Goal: Task Accomplishment & Management: Manage account settings

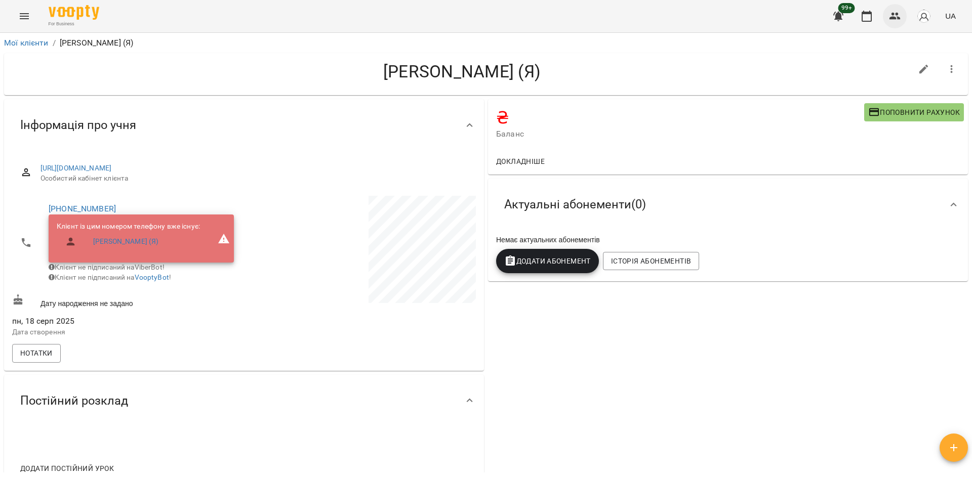
click at [896, 24] on button "button" at bounding box center [895, 16] width 24 height 24
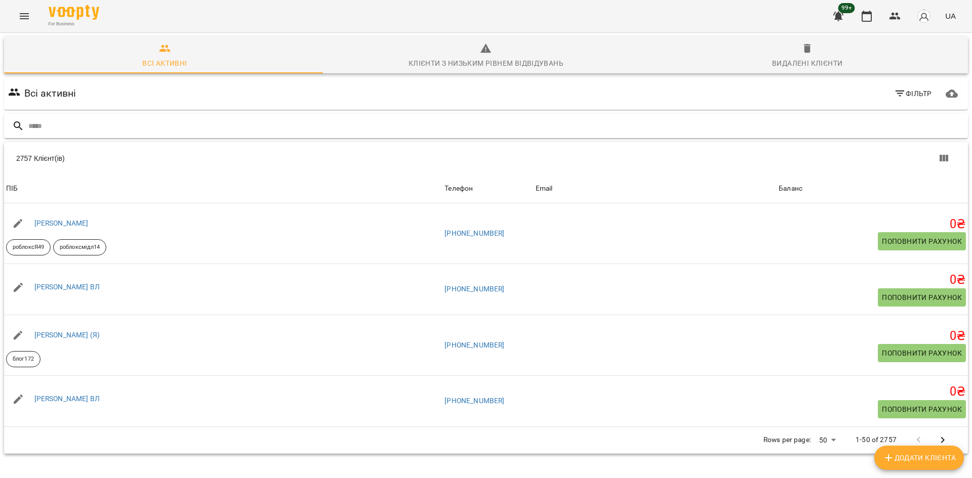
click at [84, 127] on input "text" at bounding box center [496, 126] width 936 height 17
click at [85, 135] on div at bounding box center [486, 126] width 964 height 25
click at [93, 126] on input "text" at bounding box center [496, 126] width 936 height 17
paste input "**********"
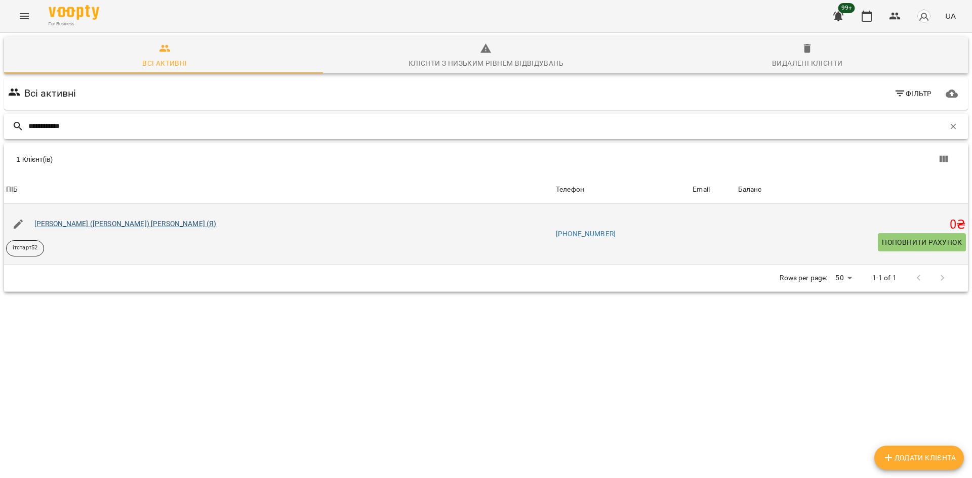
type input "**********"
click at [80, 222] on link "Олександра (Саша) Рафаєлян (Я)" at bounding box center [125, 224] width 182 height 8
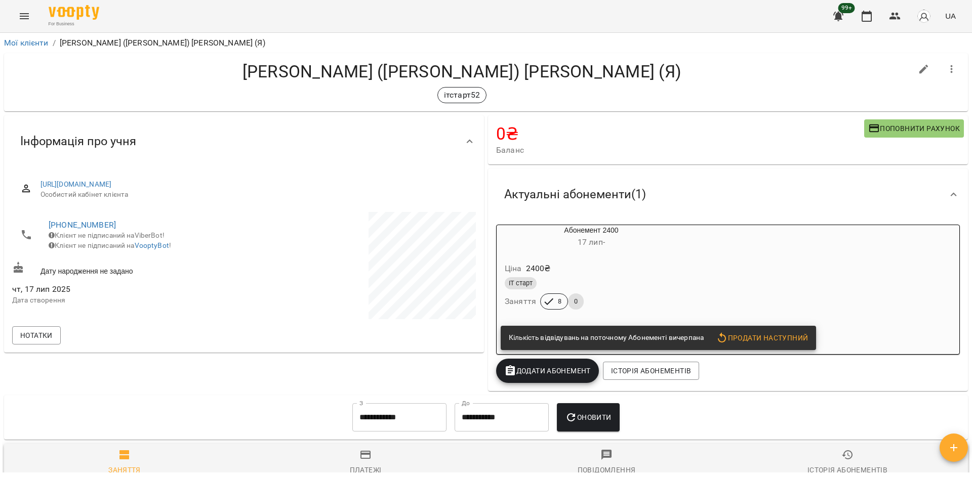
click at [918, 68] on icon "button" at bounding box center [924, 69] width 12 height 12
select select "**"
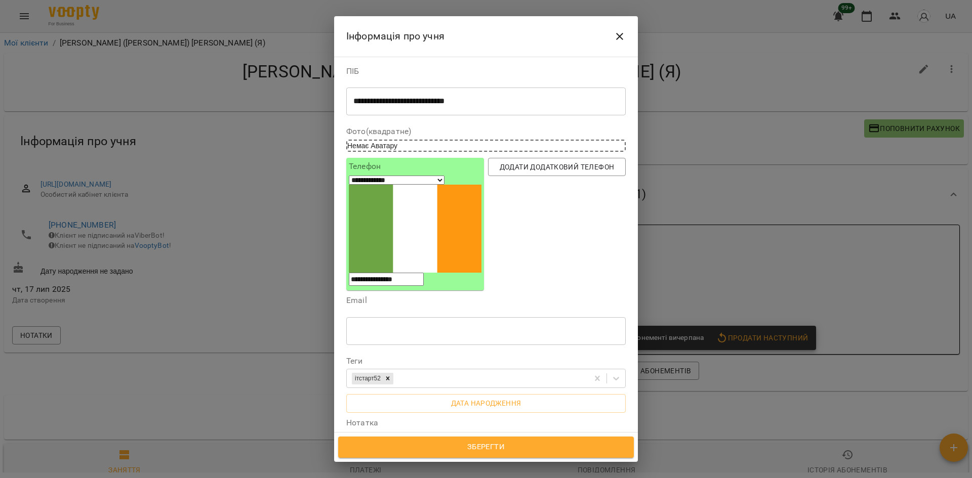
drag, startPoint x: 392, startPoint y: 291, endPoint x: 411, endPoint y: 332, distance: 45.1
click at [391, 375] on icon at bounding box center [387, 378] width 7 height 7
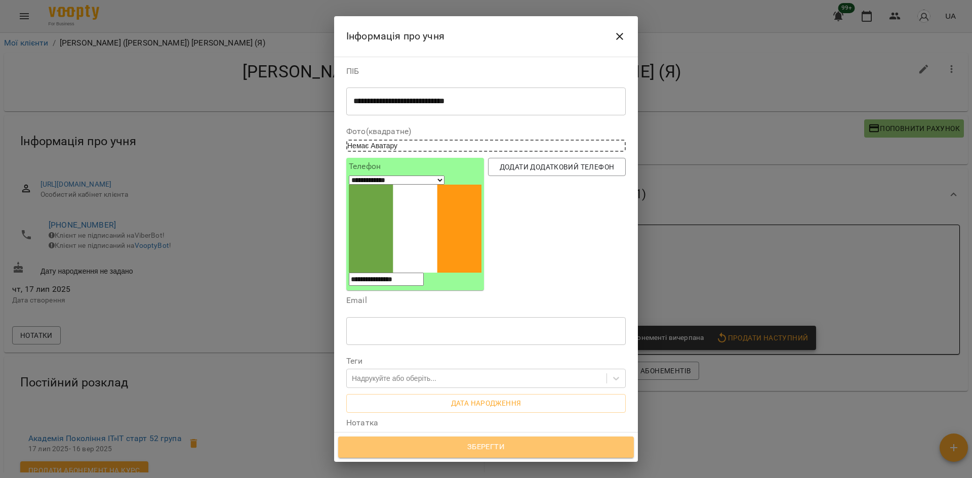
click at [512, 448] on span "Зберегти" at bounding box center [485, 447] width 273 height 13
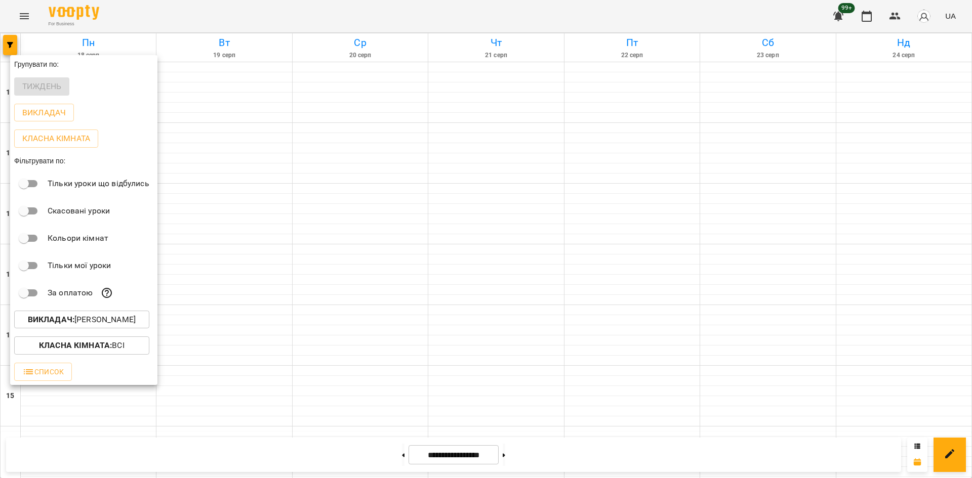
scroll to position [419, 0]
click at [96, 323] on p "Викладач : [PERSON_NAME]" at bounding box center [82, 320] width 108 height 12
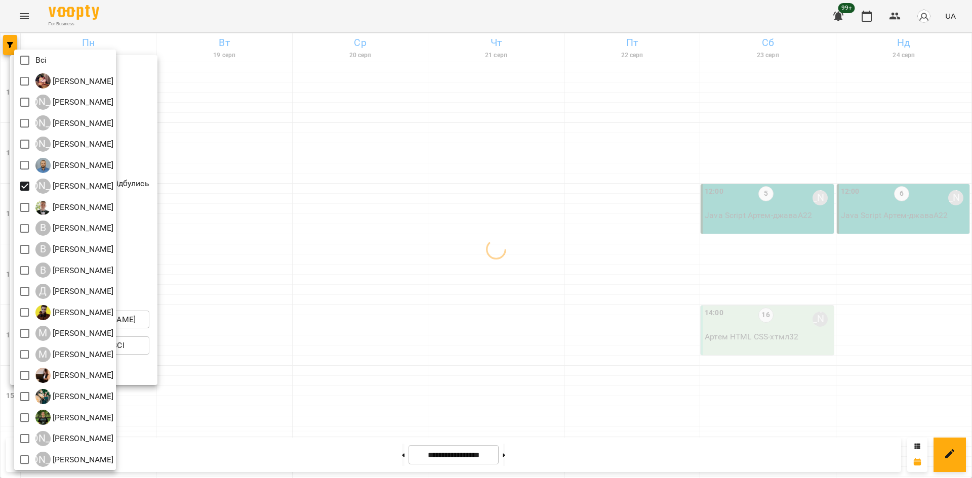
drag, startPoint x: 266, startPoint y: 360, endPoint x: 258, endPoint y: 358, distance: 8.2
click at [260, 359] on div at bounding box center [486, 239] width 972 height 478
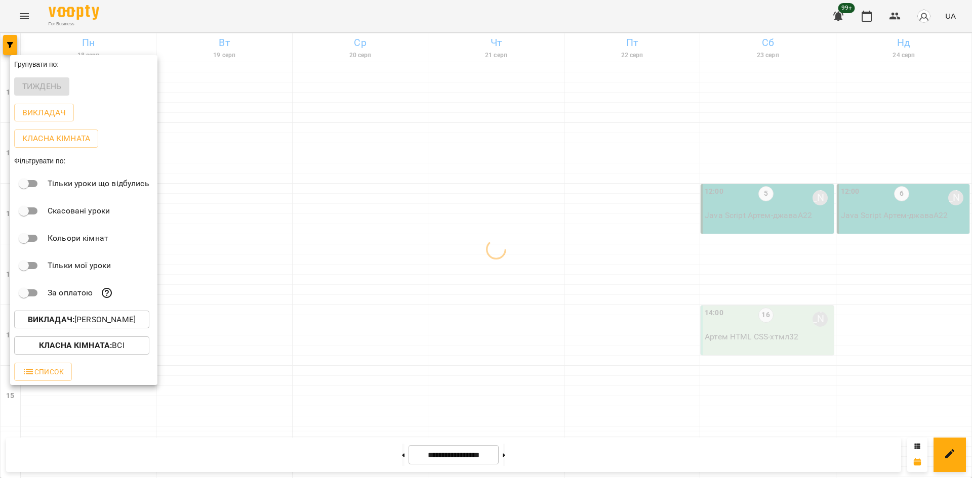
click at [262, 357] on div at bounding box center [486, 239] width 972 height 478
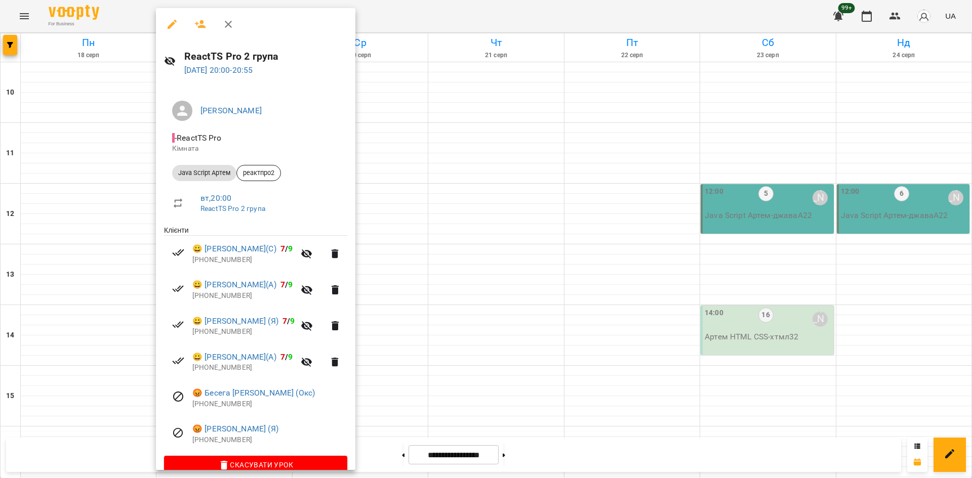
drag, startPoint x: 477, startPoint y: 289, endPoint x: 509, endPoint y: 292, distance: 32.5
click at [477, 289] on div at bounding box center [486, 239] width 972 height 478
